Goal: Information Seeking & Learning: Learn about a topic

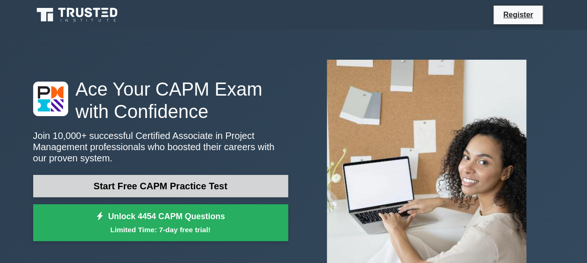
click at [174, 187] on link "Start Free CAPM Practice Test" at bounding box center [160, 186] width 255 height 22
click at [148, 183] on link "Start Free CAPM Practice Test" at bounding box center [160, 186] width 255 height 22
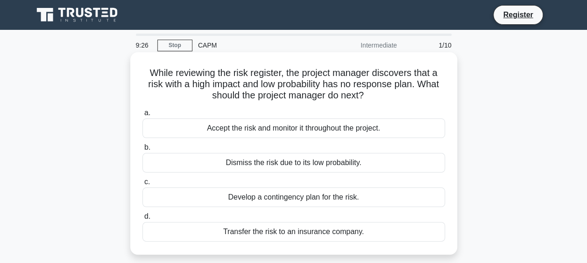
click at [217, 130] on div "Accept the risk and monitor it throughout the project." at bounding box center [293, 129] width 303 height 20
click at [142, 116] on input "a. Accept the risk and monitor it throughout the project." at bounding box center [142, 113] width 0 height 6
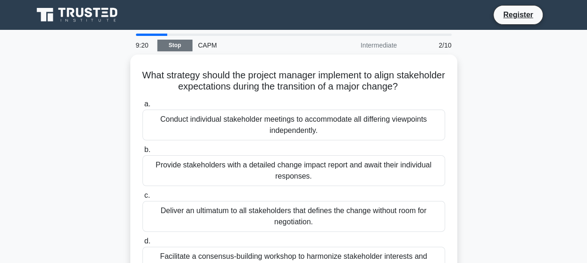
click at [172, 43] on link "Stop" at bounding box center [174, 46] width 35 height 12
click at [207, 43] on div "CAPM" at bounding box center [256, 45] width 128 height 19
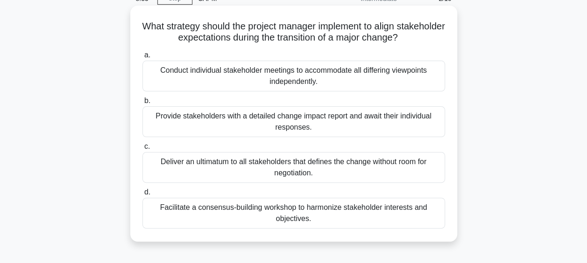
scroll to position [47, 0]
click at [275, 75] on div "Conduct individual stakeholder meetings to accommodate all differing viewpoints…" at bounding box center [293, 76] width 303 height 31
click at [142, 58] on input "a. Conduct individual stakeholder meetings to accommodate all differing viewpoi…" at bounding box center [142, 55] width 0 height 6
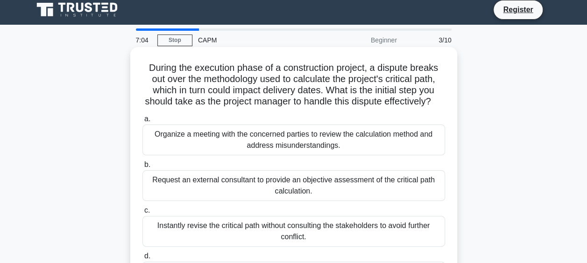
scroll to position [0, 0]
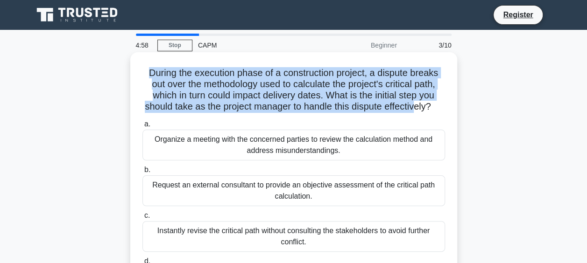
drag, startPoint x: 145, startPoint y: 75, endPoint x: 425, endPoint y: 106, distance: 281.9
click at [425, 106] on h5 "During the execution phase of a construction project, a dispute breaks out over…" at bounding box center [293, 90] width 304 height 46
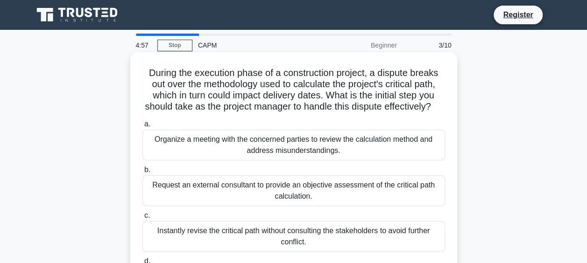
drag, startPoint x: 425, startPoint y: 106, endPoint x: 436, endPoint y: 111, distance: 11.7
click at [436, 111] on h5 "During the execution phase of a construction project, a dispute breaks out over…" at bounding box center [293, 90] width 304 height 46
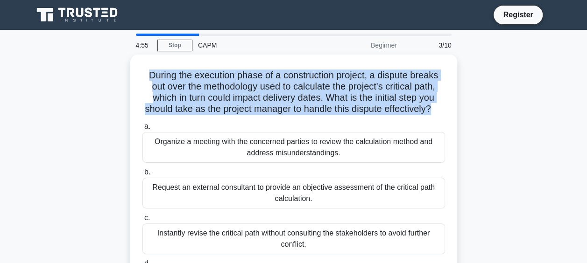
drag, startPoint x: 443, startPoint y: 108, endPoint x: 99, endPoint y: 63, distance: 347.4
click at [99, 63] on div "During the execution phase of a construction project, a dispute breaks out over…" at bounding box center [294, 190] width 532 height 270
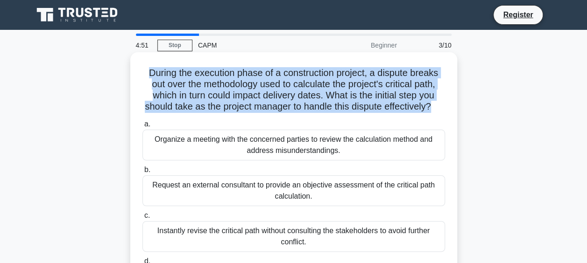
click at [148, 85] on h5 "During the execution phase of a construction project, a dispute breaks out over…" at bounding box center [293, 90] width 304 height 46
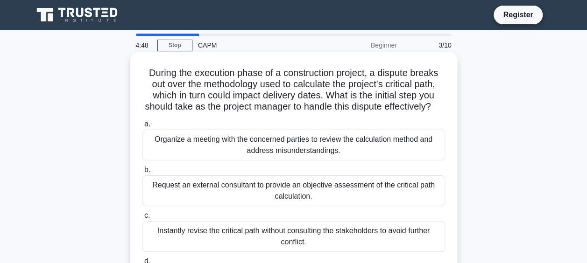
drag, startPoint x: 144, startPoint y: 73, endPoint x: 443, endPoint y: 115, distance: 301.7
click at [443, 113] on h5 "During the execution phase of a construction project, a dispute breaks out over…" at bounding box center [293, 90] width 304 height 46
click at [160, 113] on h5 "During the execution phase of a construction project, a dispute breaks out over…" at bounding box center [293, 90] width 304 height 46
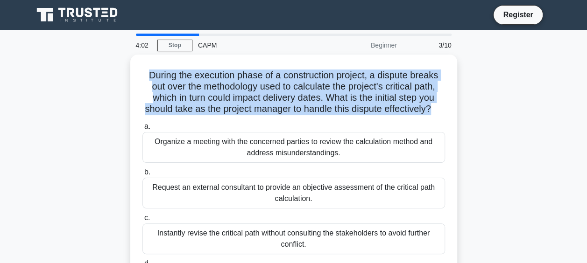
drag, startPoint x: 445, startPoint y: 110, endPoint x: 120, endPoint y: 65, distance: 328.0
click at [120, 65] on div "During the execution phase of a construction project, a dispute breaks out over…" at bounding box center [294, 190] width 532 height 270
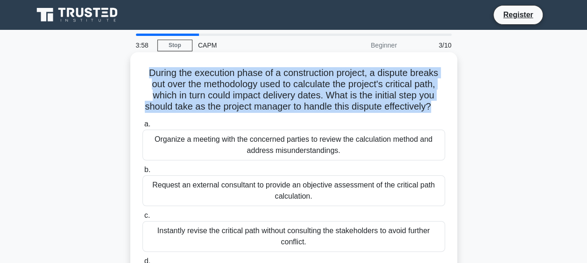
click at [218, 98] on h5 "During the execution phase of a construction project, a dispute breaks out over…" at bounding box center [293, 90] width 304 height 46
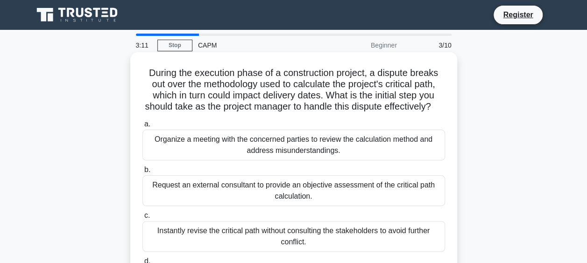
click at [264, 161] on div "Organize a meeting with the concerned parties to review the calculation method …" at bounding box center [293, 145] width 303 height 31
click at [142, 127] on input "a. Organize a meeting with the concerned parties to review the calculation meth…" at bounding box center [142, 124] width 0 height 6
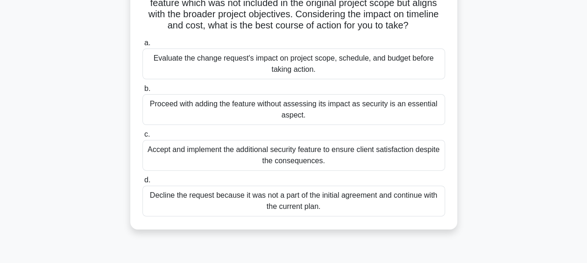
scroll to position [92, 0]
click at [243, 72] on div "Evaluate the change request's impact on project scope, schedule, and budget bef…" at bounding box center [293, 64] width 303 height 31
click at [142, 46] on input "a. Evaluate the change request's impact on project scope, schedule, and budget …" at bounding box center [142, 43] width 0 height 6
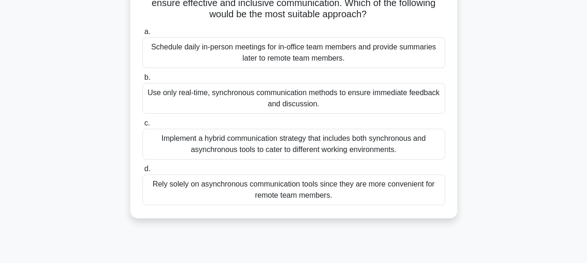
scroll to position [93, 0]
click at [281, 141] on div "Implement a hybrid communication strategy that includes both synchronous and as…" at bounding box center [293, 143] width 303 height 31
click at [142, 126] on input "c. Implement a hybrid communication strategy that includes both synchronous and…" at bounding box center [142, 123] width 0 height 6
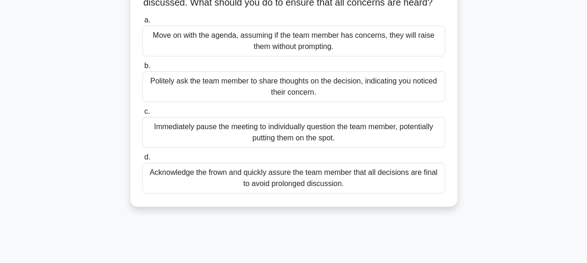
click at [180, 99] on div "Politely ask the team member to share thoughts on the decision, indicating you …" at bounding box center [293, 86] width 303 height 31
click at [142, 69] on input "b. Politely ask the team member to share thoughts on the decision, indicating y…" at bounding box center [142, 66] width 0 height 6
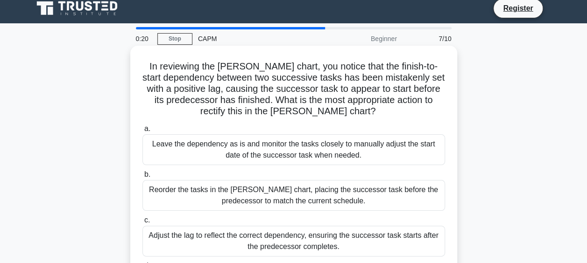
scroll to position [0, 0]
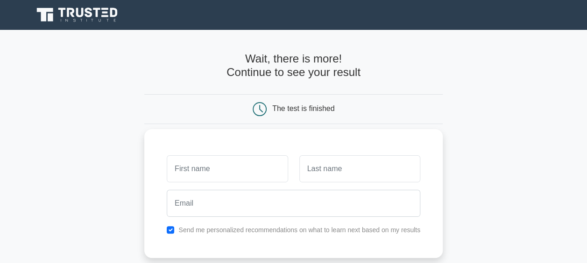
click at [225, 181] on input "text" at bounding box center [227, 168] width 121 height 27
type input "[PERSON_NAME]"
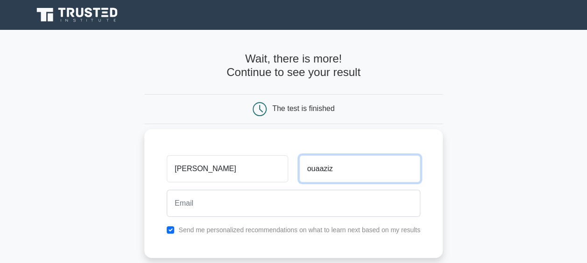
type input "ouaaziz"
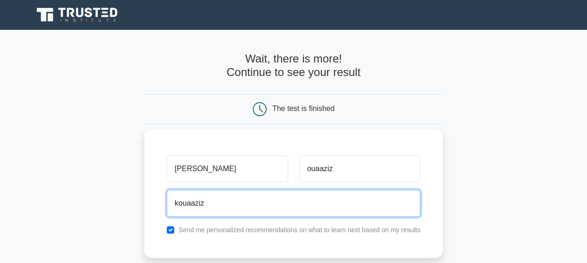
type input "[EMAIL_ADDRESS][DOMAIN_NAME]"
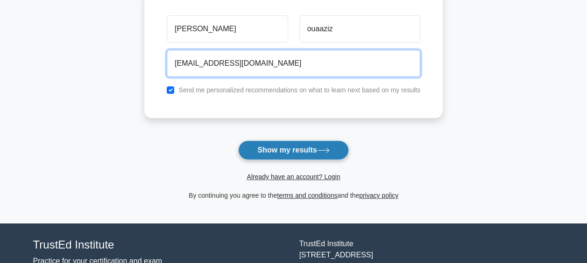
scroll to position [143, 0]
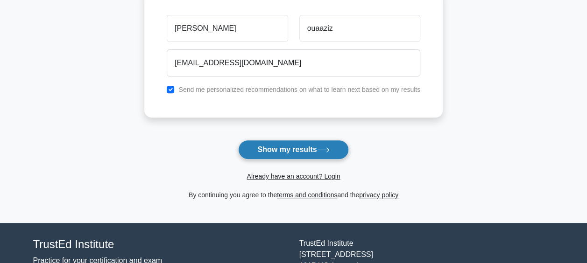
click at [292, 147] on button "Show my results" at bounding box center [293, 150] width 110 height 20
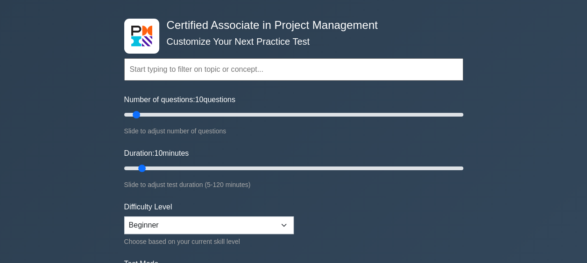
scroll to position [35, 0]
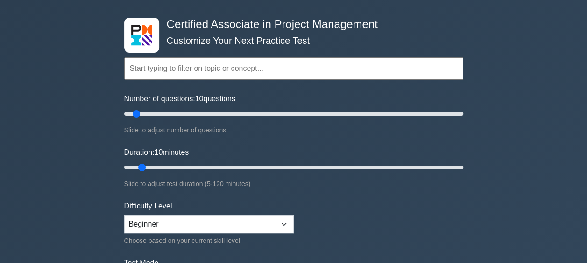
click at [173, 104] on label "Number of questions: 10 questions" at bounding box center [179, 98] width 111 height 11
click at [173, 108] on input "Number of questions: 10 questions" at bounding box center [293, 113] width 339 height 11
click at [174, 68] on input "text" at bounding box center [293, 68] width 339 height 22
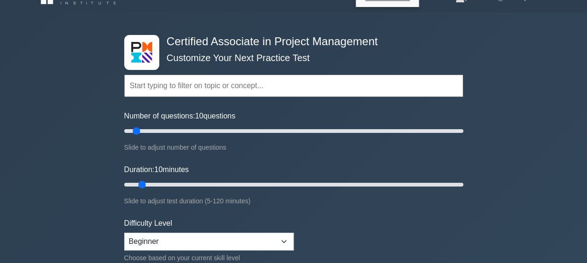
scroll to position [0, 0]
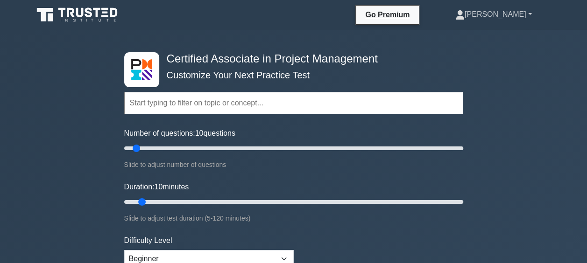
click at [529, 15] on link "[PERSON_NAME]" at bounding box center [493, 14] width 121 height 19
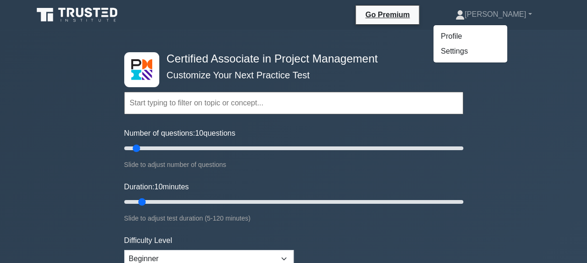
click at [280, 34] on div "Certified Associate in Project Management Customize Your Next Practice Test Top…" at bounding box center [294, 202] width 350 height 345
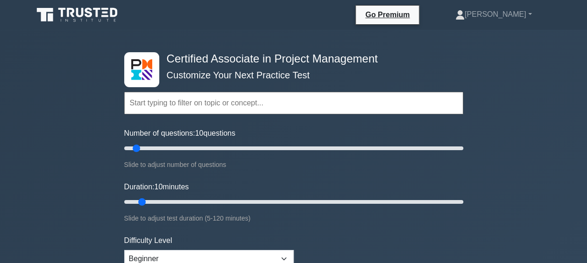
click at [404, 72] on div "Topics Project Scope Management Project Time Management Project Cost Management…" at bounding box center [293, 89] width 339 height 53
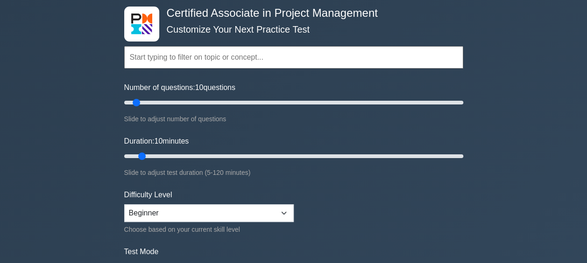
scroll to position [46, 0]
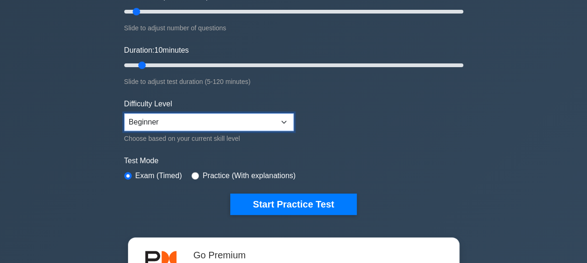
click at [283, 128] on select "Beginner Intermediate Expert" at bounding box center [208, 122] width 169 height 18
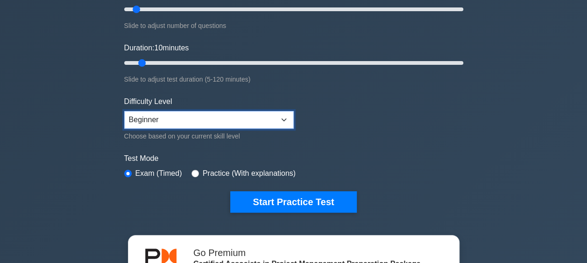
scroll to position [139, 0]
click at [283, 126] on select "Beginner Intermediate Expert" at bounding box center [208, 120] width 169 height 18
drag, startPoint x: 284, startPoint y: 124, endPoint x: 425, endPoint y: 121, distance: 141.0
click at [371, 137] on form "Topics Project Scope Management Project Time Management Project Cost Management…" at bounding box center [293, 68] width 339 height 289
click at [479, 112] on div "Certified Associate in Project Management Customize Your Next Practice Test Top…" at bounding box center [293, 184] width 587 height 587
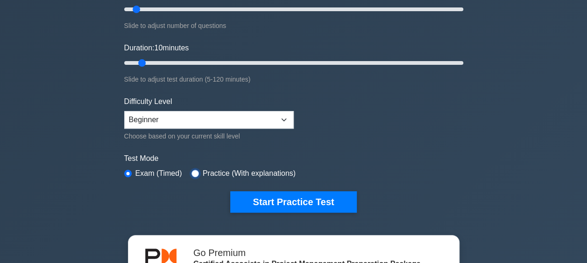
click at [195, 173] on input "radio" at bounding box center [194, 173] width 7 height 7
radio input "true"
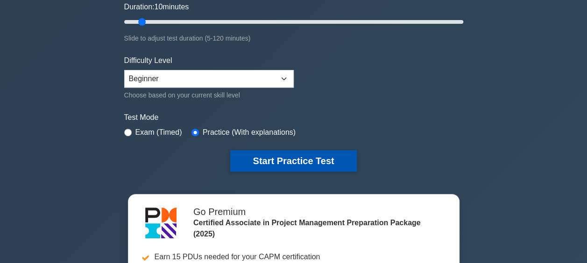
scroll to position [180, 0]
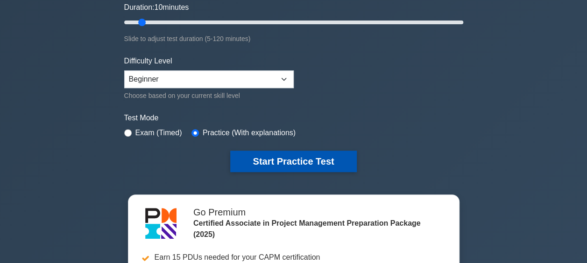
click at [284, 165] on button "Start Practice Test" at bounding box center [293, 161] width 126 height 21
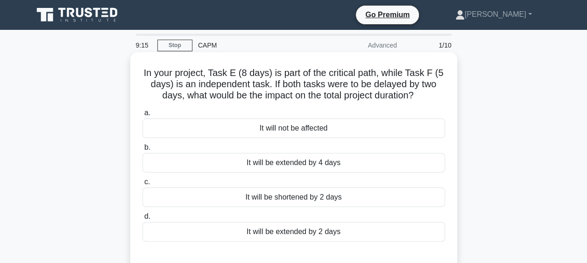
click at [274, 129] on div "It will not be affected" at bounding box center [293, 129] width 303 height 20
click at [142, 116] on input "a. It will not be affected" at bounding box center [142, 113] width 0 height 6
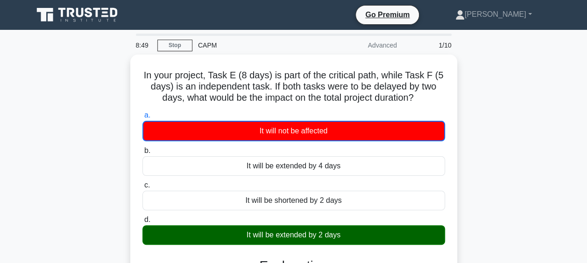
click at [203, 47] on div "CAPM" at bounding box center [256, 45] width 128 height 19
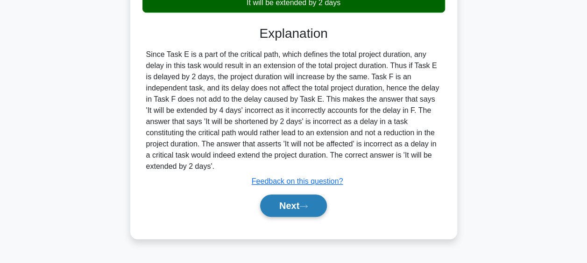
scroll to position [231, 0]
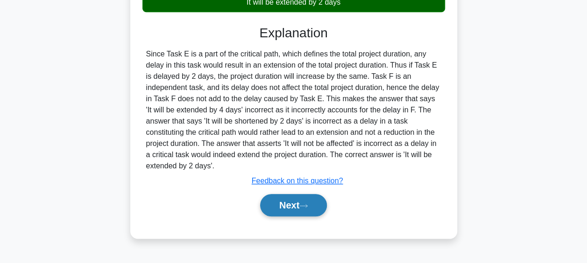
click at [294, 211] on button "Next" at bounding box center [293, 205] width 67 height 22
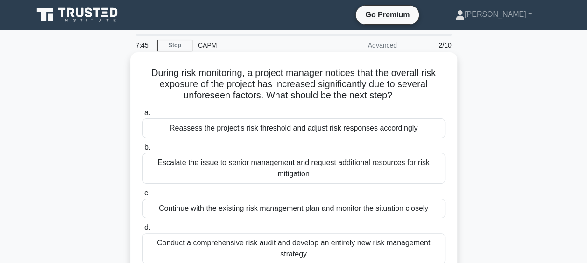
scroll to position [0, 0]
click at [284, 130] on div "Reassess the project's risk threshold and adjust risk responses accordingly" at bounding box center [293, 129] width 303 height 20
click at [142, 116] on input "a. Reassess the project's risk threshold and adjust risk responses accordingly" at bounding box center [142, 113] width 0 height 6
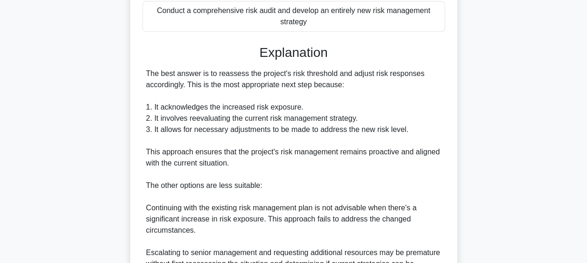
scroll to position [232, 0]
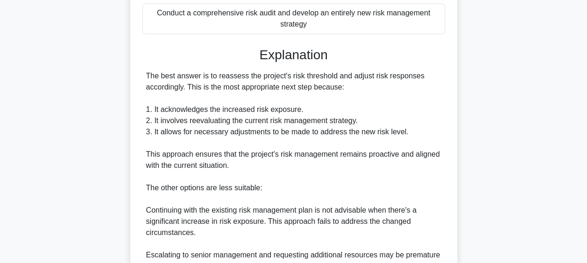
click at [63, 237] on div "During risk monitoring, a project manager notices that the overall risk exposur…" at bounding box center [294, 131] width 532 height 618
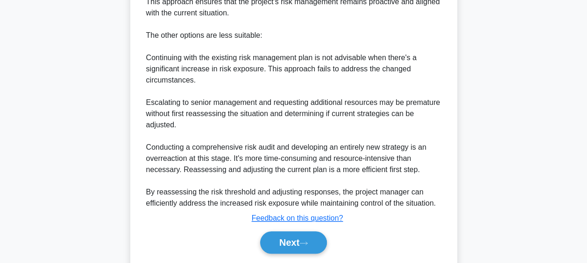
scroll to position [412, 0]
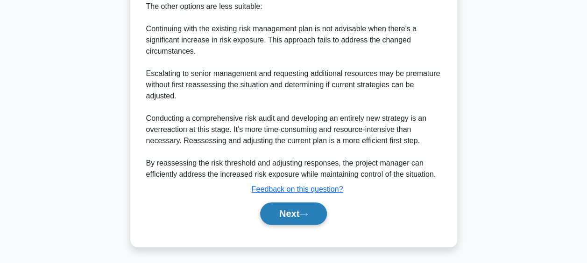
click at [293, 215] on button "Next" at bounding box center [293, 214] width 67 height 22
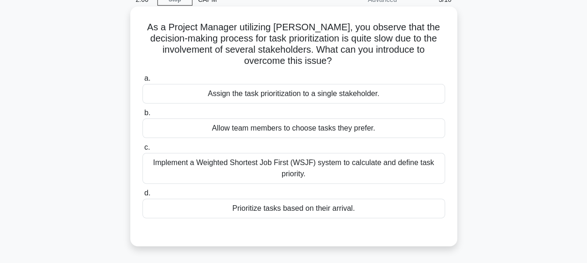
scroll to position [46, 0]
click at [286, 97] on div "Assign the task prioritization to a single stakeholder." at bounding box center [293, 94] width 303 height 20
click at [142, 81] on input "a. Assign the task prioritization to a single stakeholder." at bounding box center [142, 78] width 0 height 6
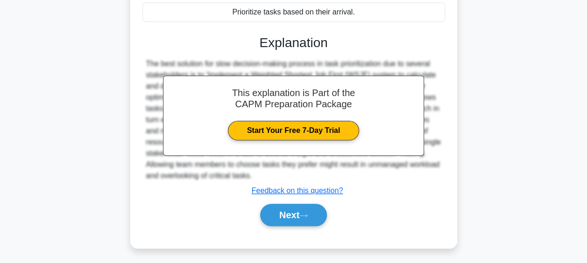
scroll to position [245, 0]
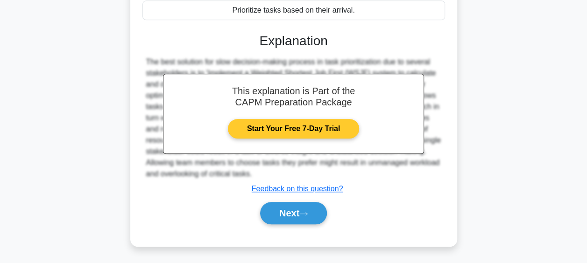
click at [279, 131] on link "Start Your Free 7-Day Trial" at bounding box center [293, 129] width 131 height 20
